Goal: Transaction & Acquisition: Purchase product/service

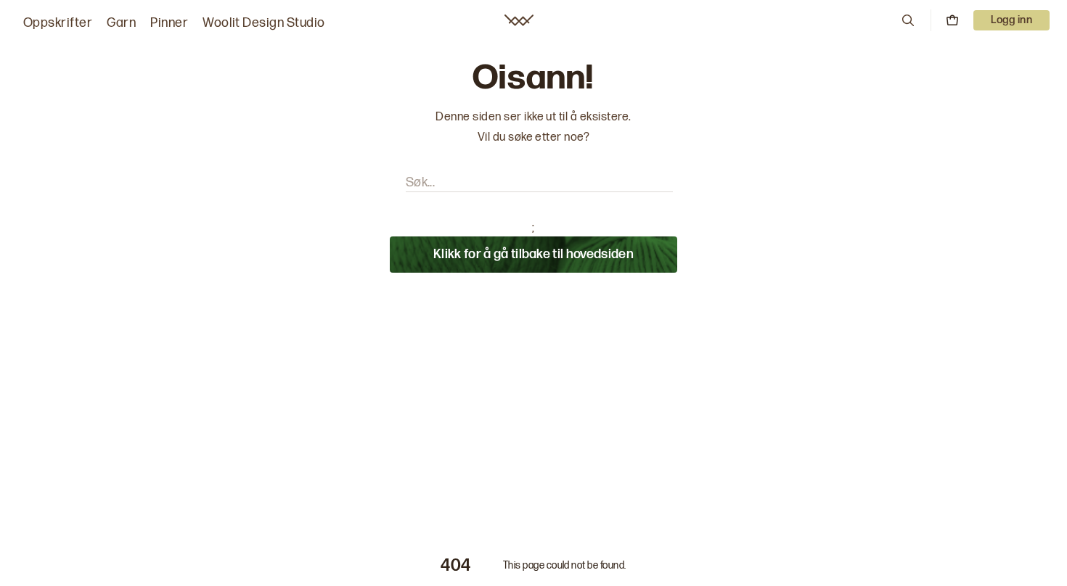
click at [494, 184] on input "Søk..." at bounding box center [539, 183] width 267 height 18
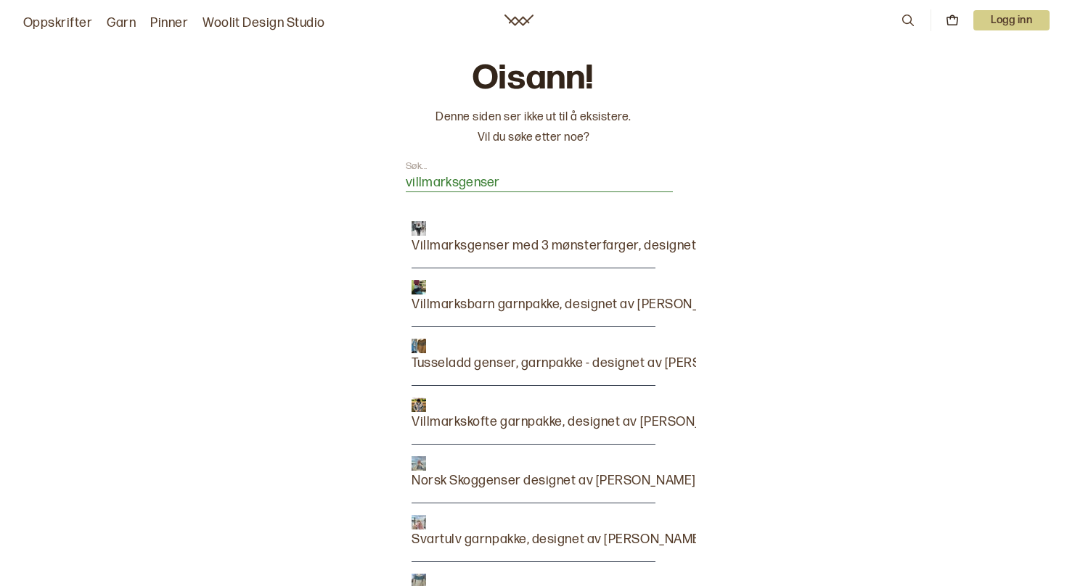
type input "villmarksgenser"
click at [534, 244] on p "Villmarksgenser med 3 mønsterfarger, designet av [PERSON_NAME]" at bounding box center [614, 246] width 404 height 20
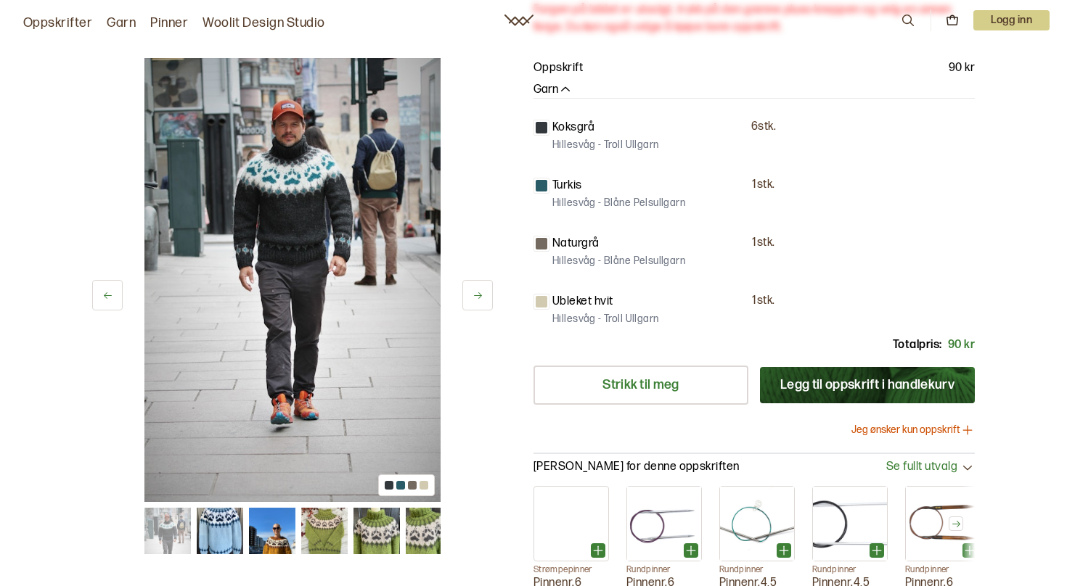
scroll to position [317, 0]
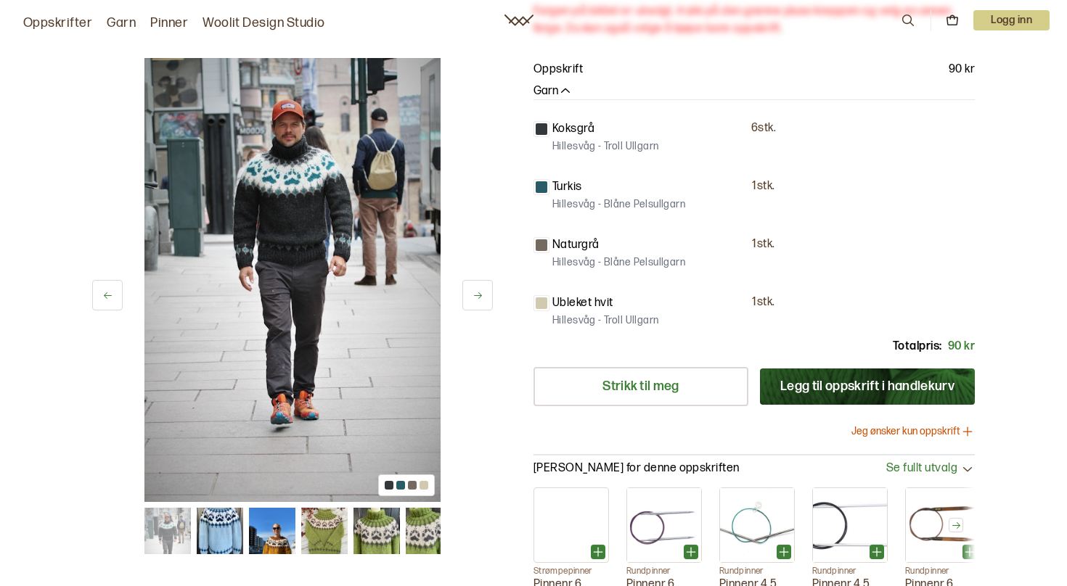
click at [361, 537] on img at bounding box center [376, 531] width 46 height 46
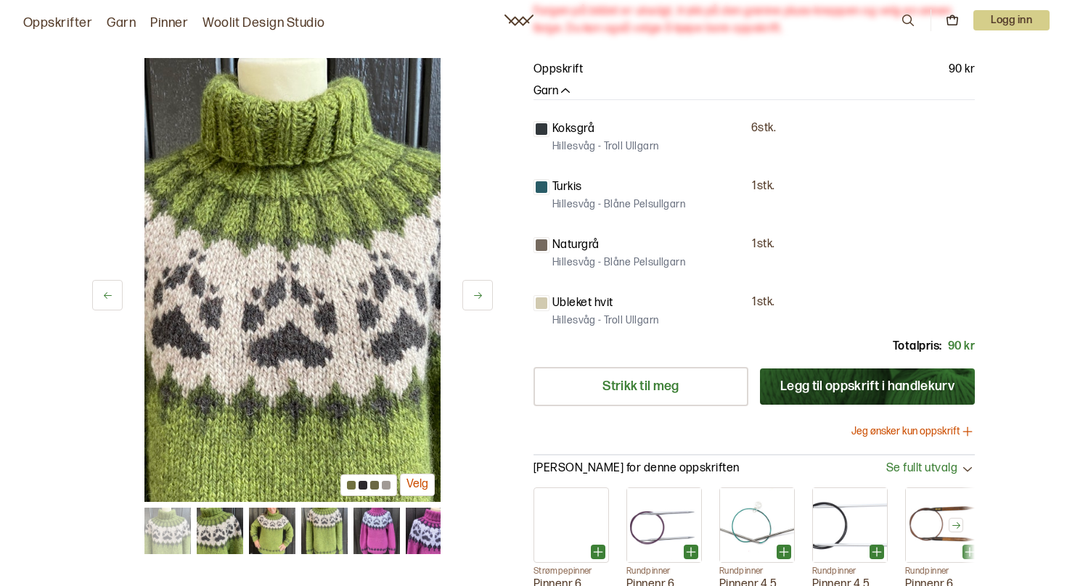
click at [385, 528] on img at bounding box center [376, 531] width 46 height 46
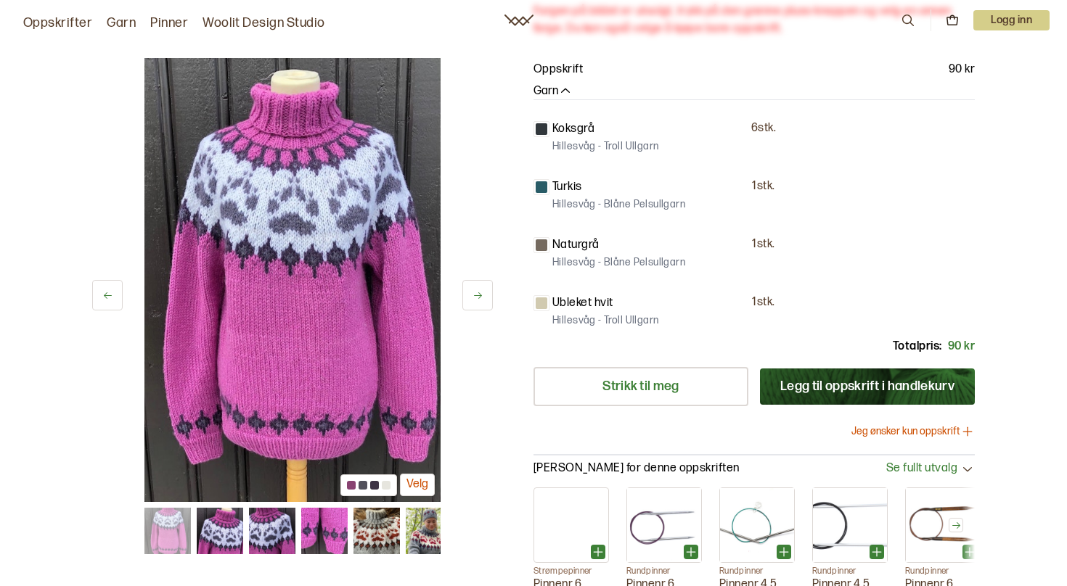
click at [375, 534] on img at bounding box center [376, 531] width 46 height 46
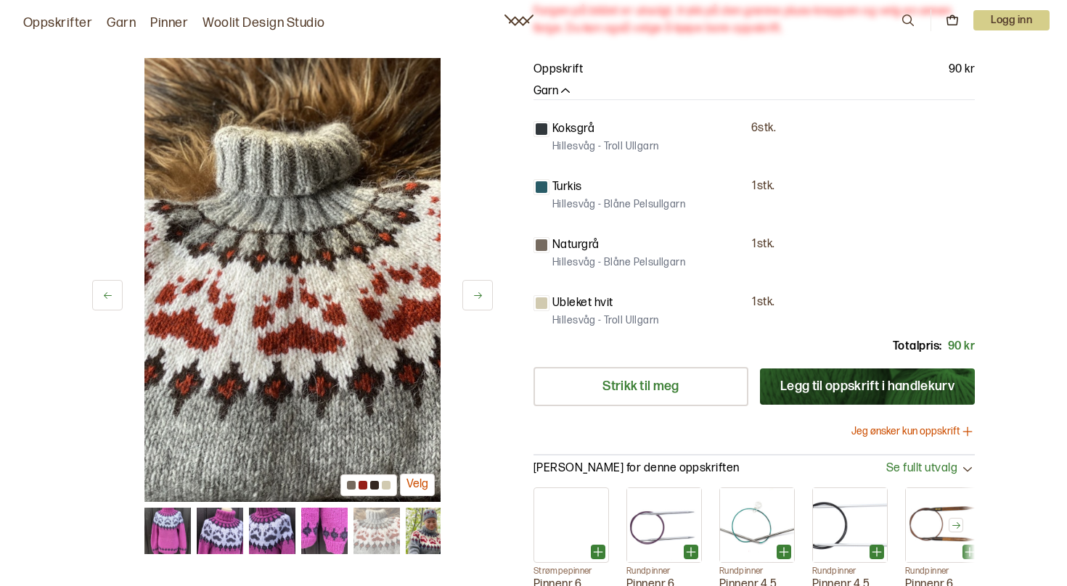
click at [422, 540] on img at bounding box center [429, 531] width 46 height 46
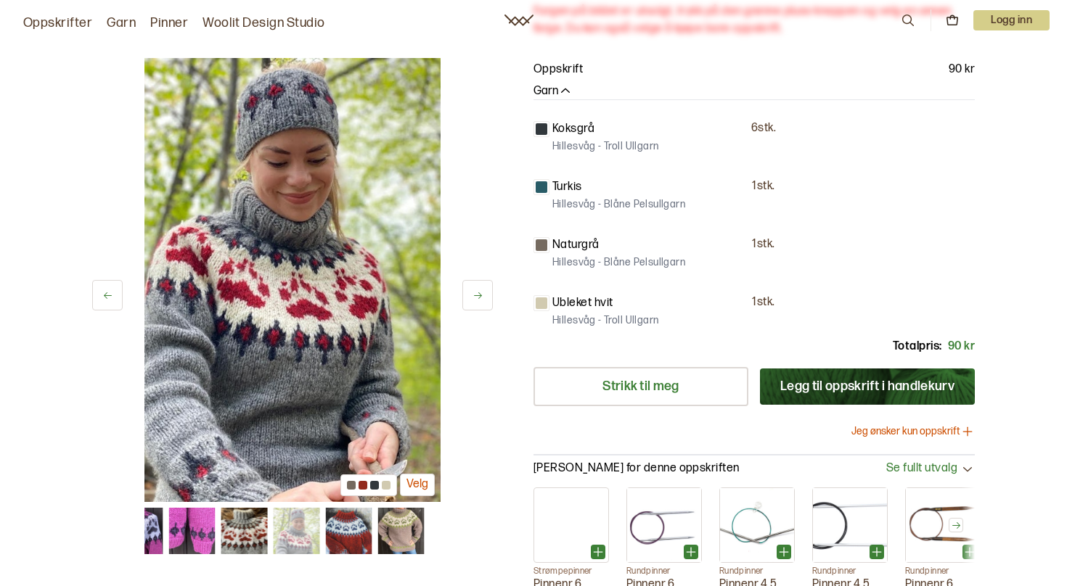
drag, startPoint x: 422, startPoint y: 540, endPoint x: 195, endPoint y: 566, distance: 229.4
click at [195, 566] on div "14 av 16 Velg 14 av 16 Velg" at bounding box center [292, 178] width 401 height 875
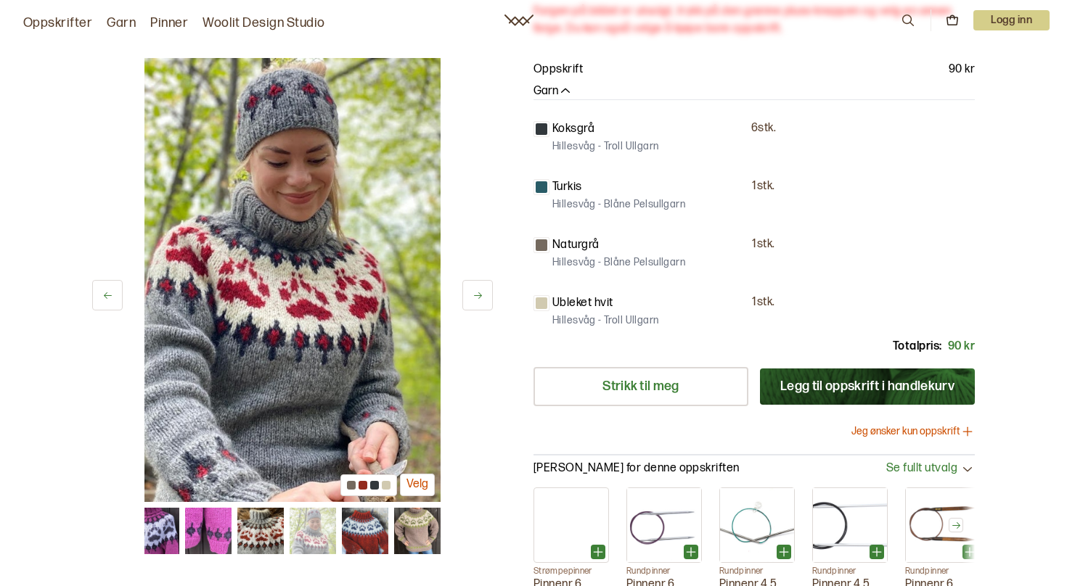
click at [405, 534] on img at bounding box center [417, 531] width 46 height 46
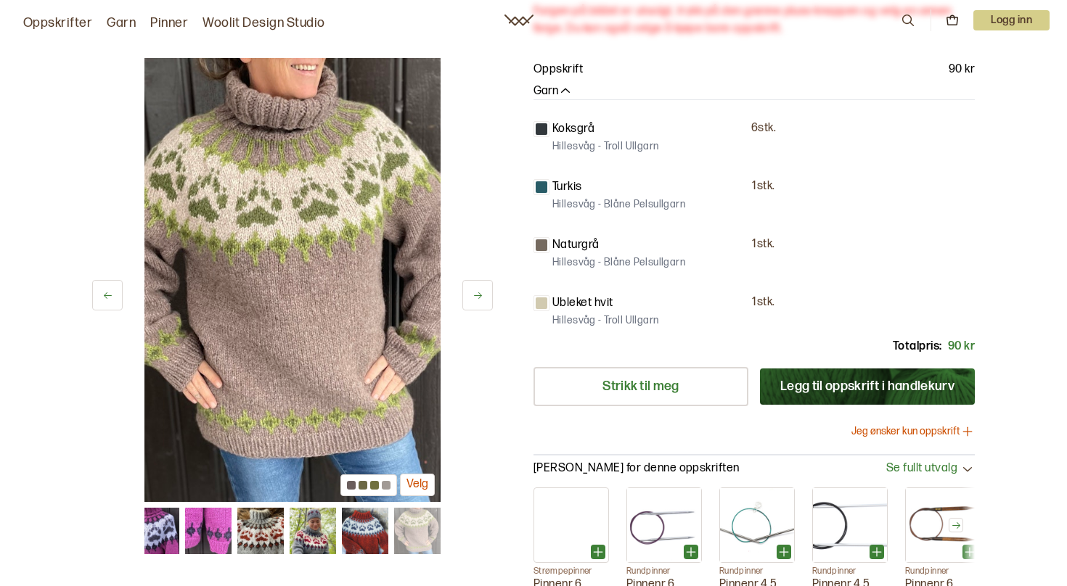
click at [388, 488] on div at bounding box center [386, 485] width 9 height 9
click at [411, 488] on button "Velg" at bounding box center [417, 485] width 35 height 23
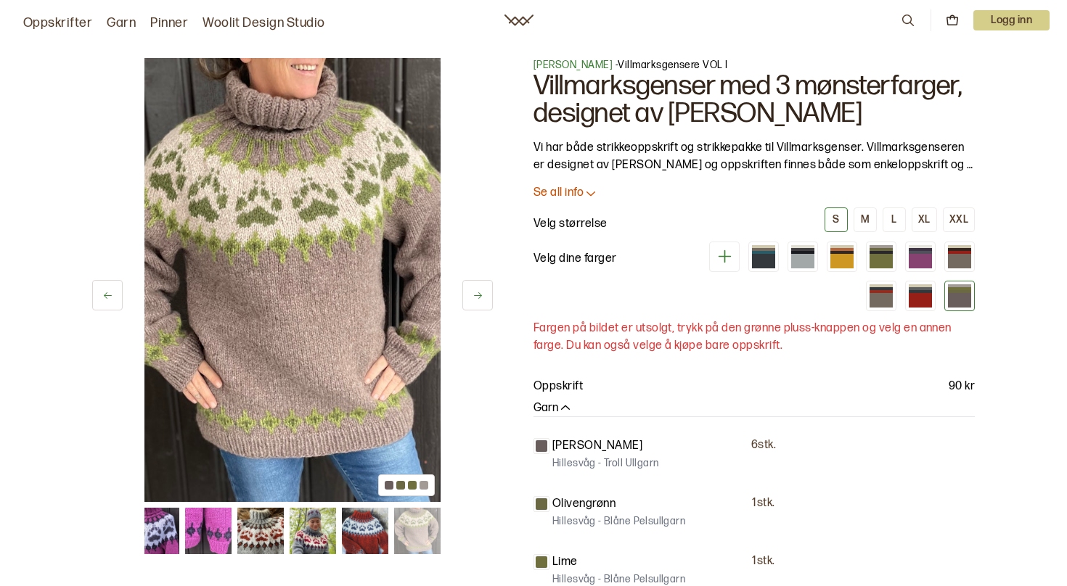
click at [907, 18] on icon at bounding box center [908, 20] width 16 height 16
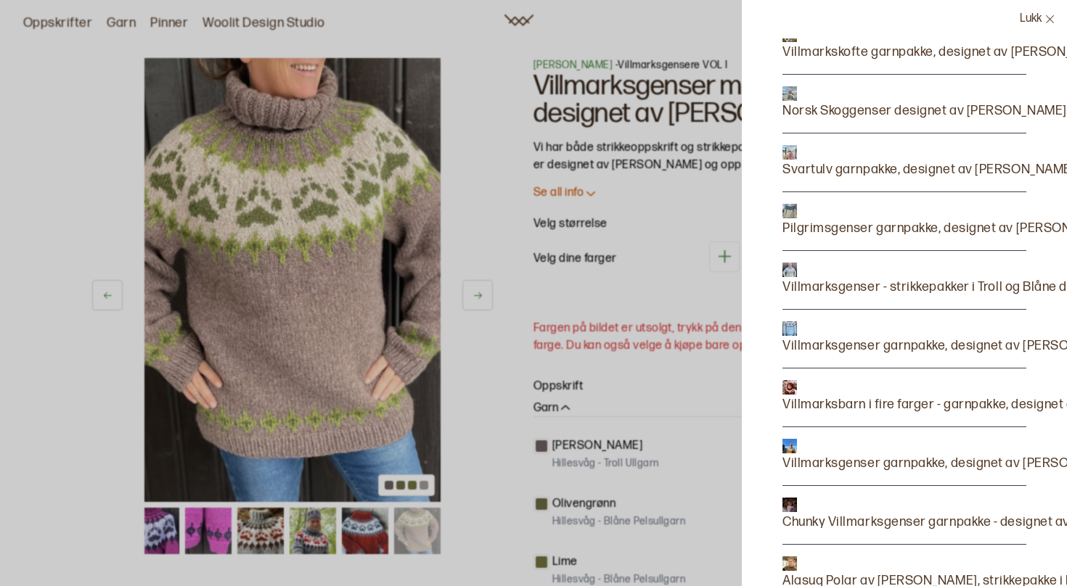
scroll to position [257, 0]
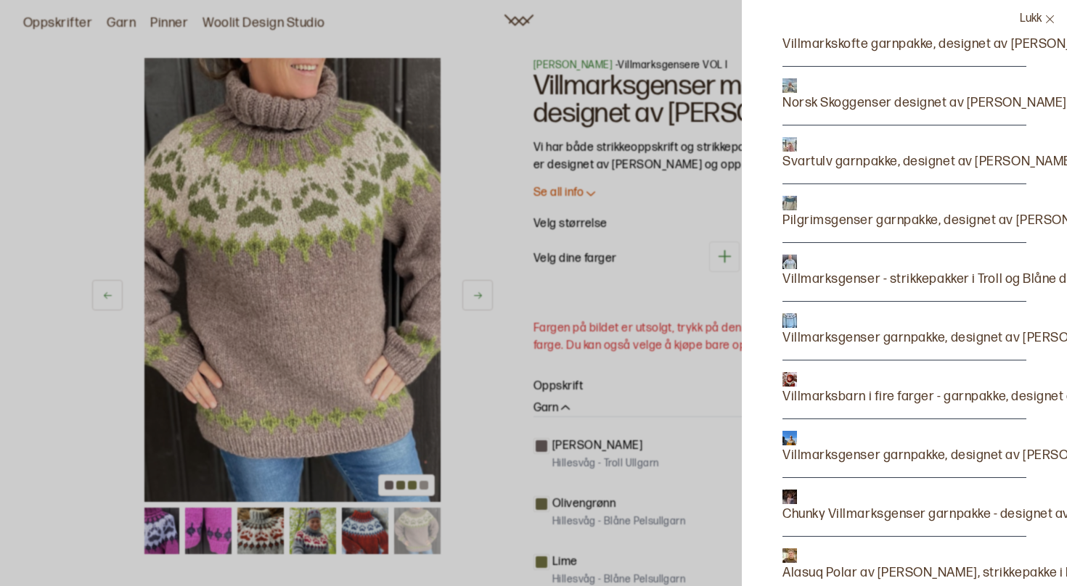
type input "villmarks"
click at [891, 458] on p "Villmarksgenser garnpakke, designet av Linka Neumann" at bounding box center [952, 456] width 340 height 20
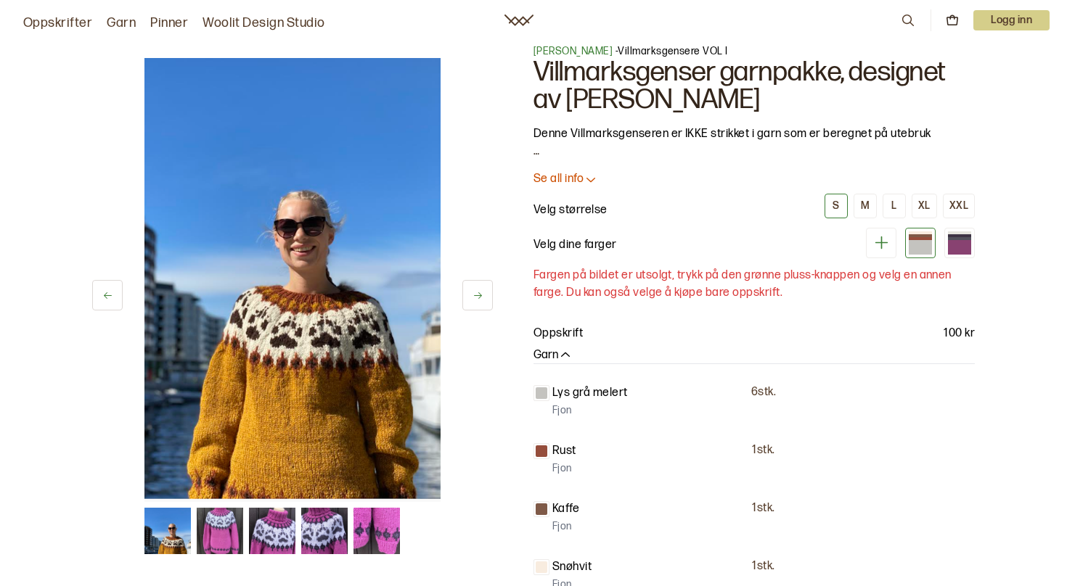
scroll to position [10, 0]
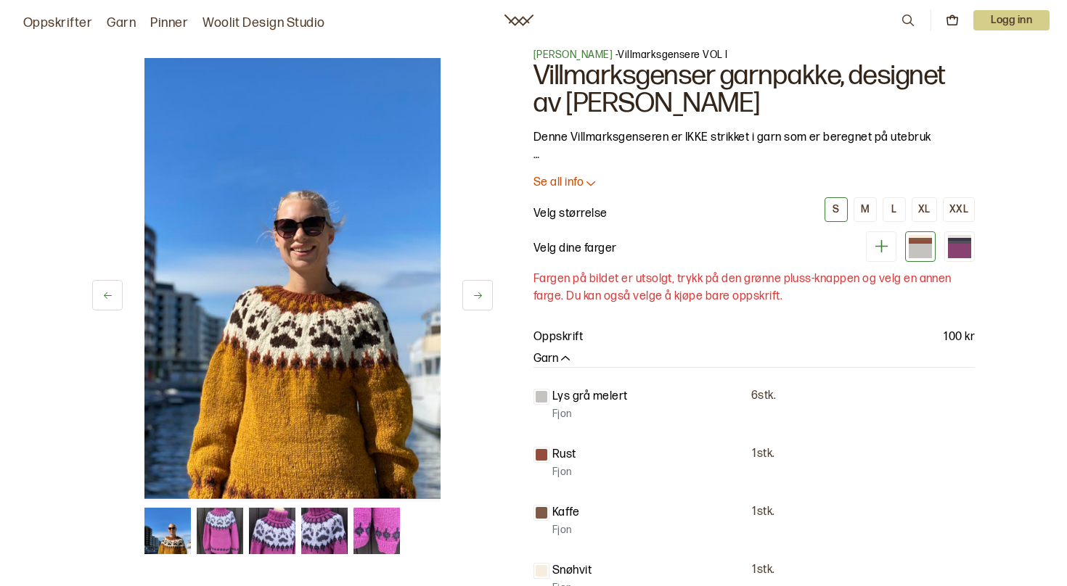
click at [294, 507] on div "16 av 5 16 av 5" at bounding box center [292, 306] width 401 height 496
click at [293, 528] on img at bounding box center [272, 531] width 46 height 46
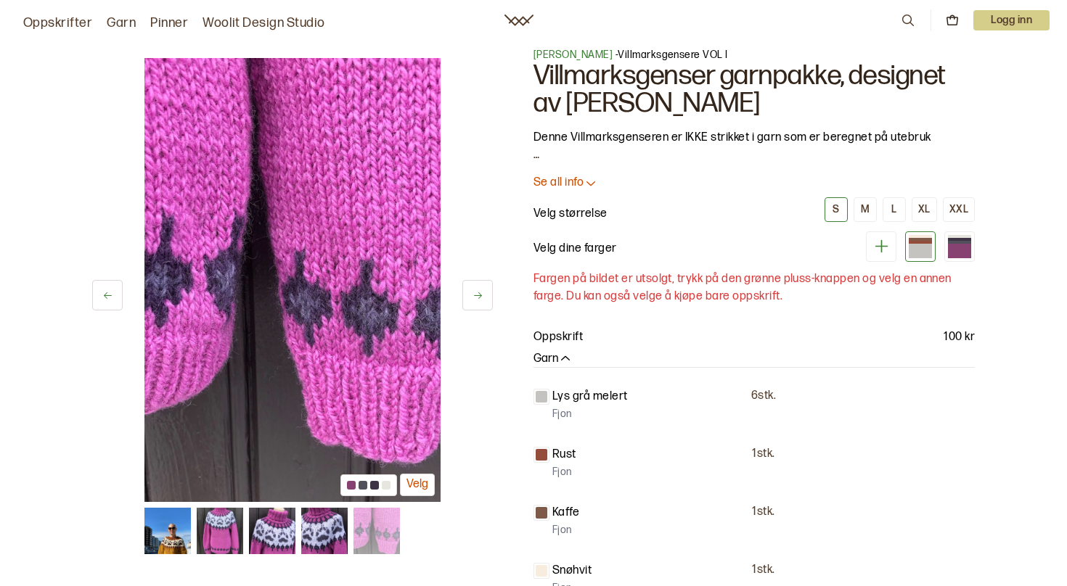
click at [364, 525] on img at bounding box center [376, 531] width 46 height 46
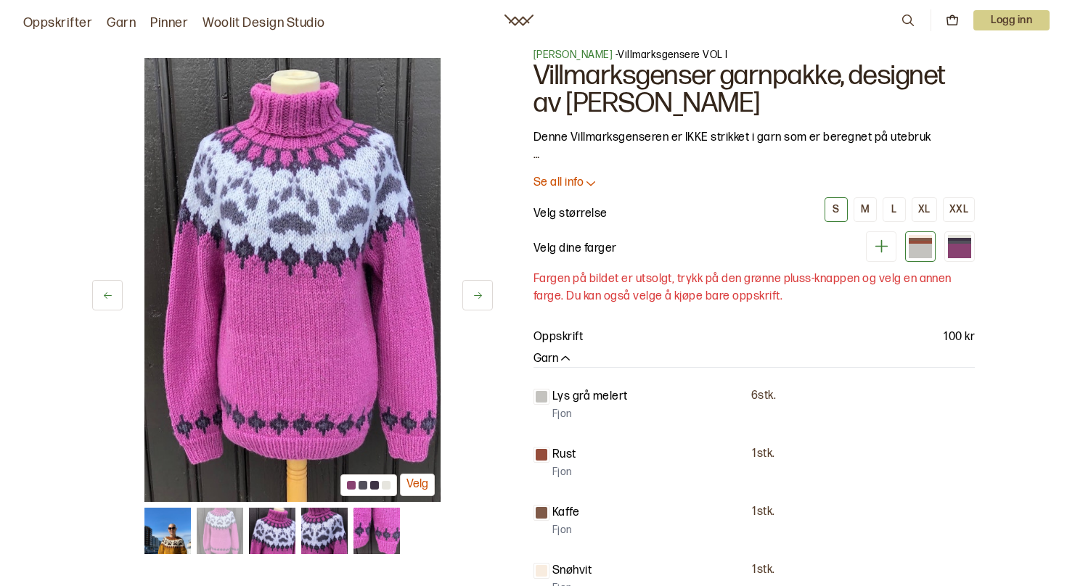
click at [422, 486] on button "Velg" at bounding box center [417, 485] width 35 height 23
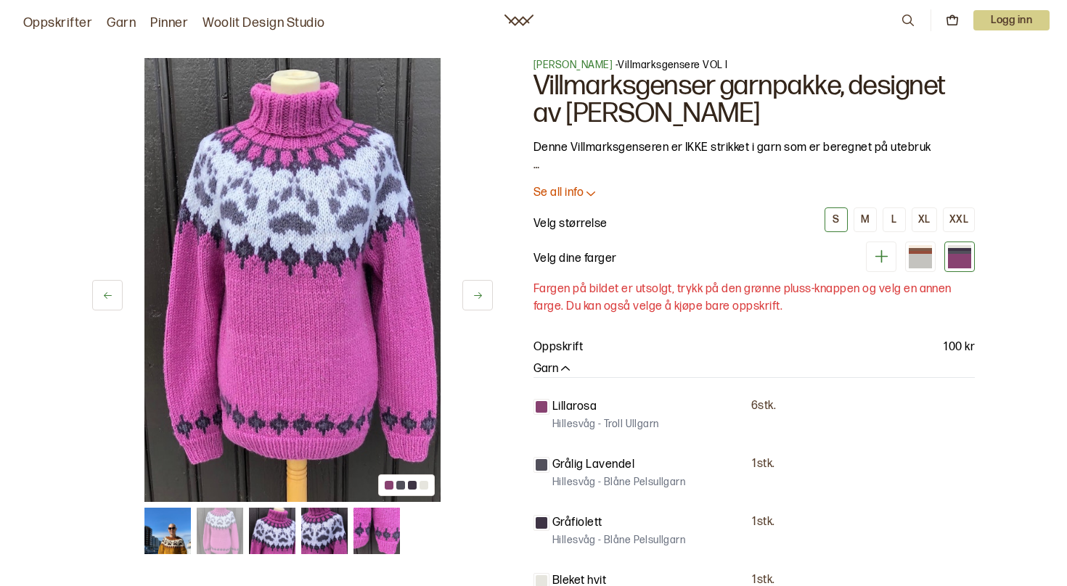
click at [910, 19] on icon at bounding box center [908, 21] width 12 height 12
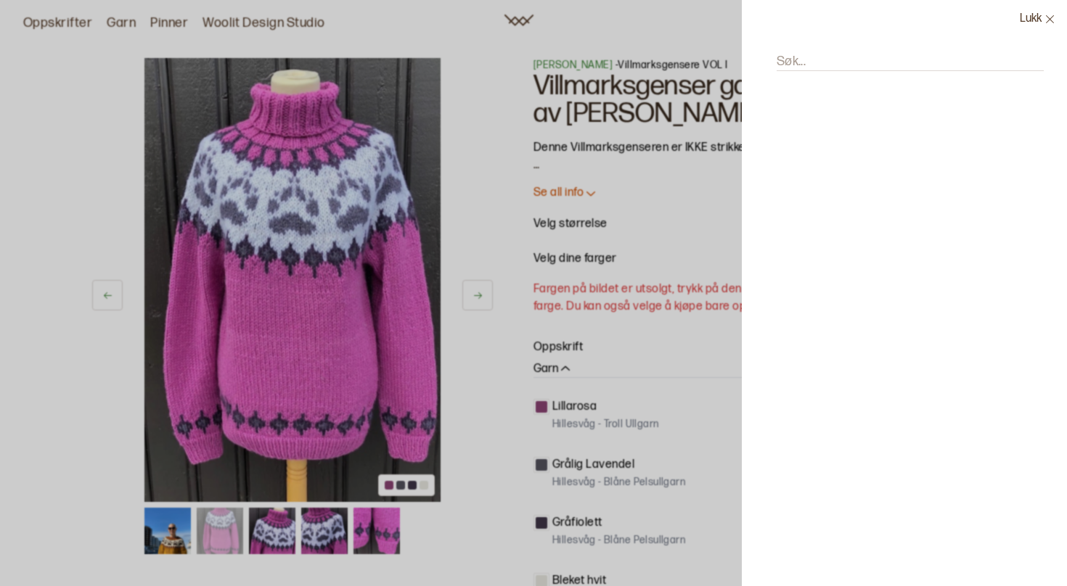
click at [630, 144] on div at bounding box center [533, 293] width 1067 height 586
